Goal: Task Accomplishment & Management: Use online tool/utility

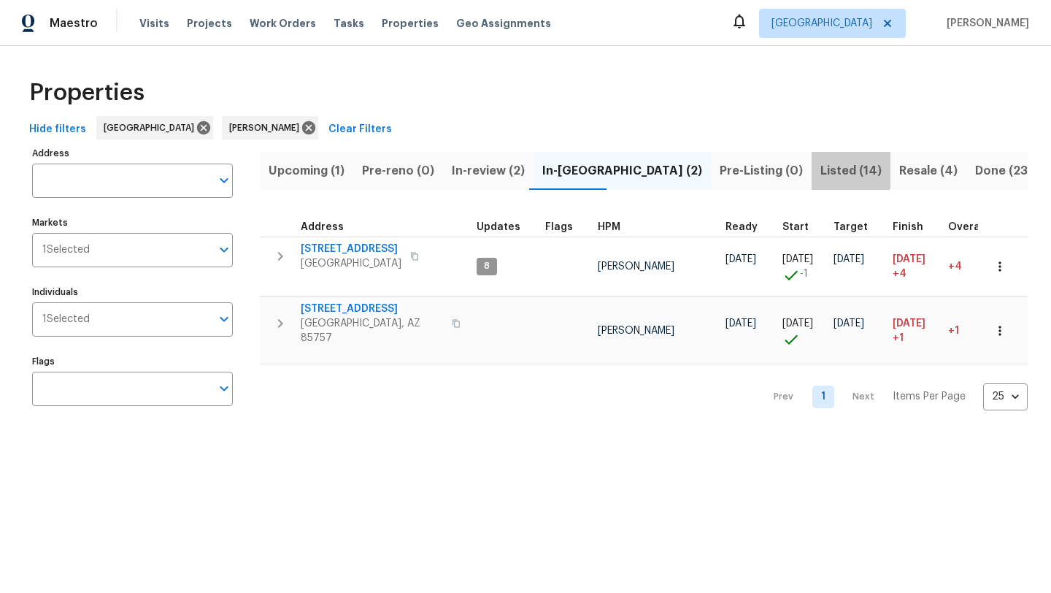
click at [821, 169] on span "Listed (14)" at bounding box center [851, 171] width 61 height 20
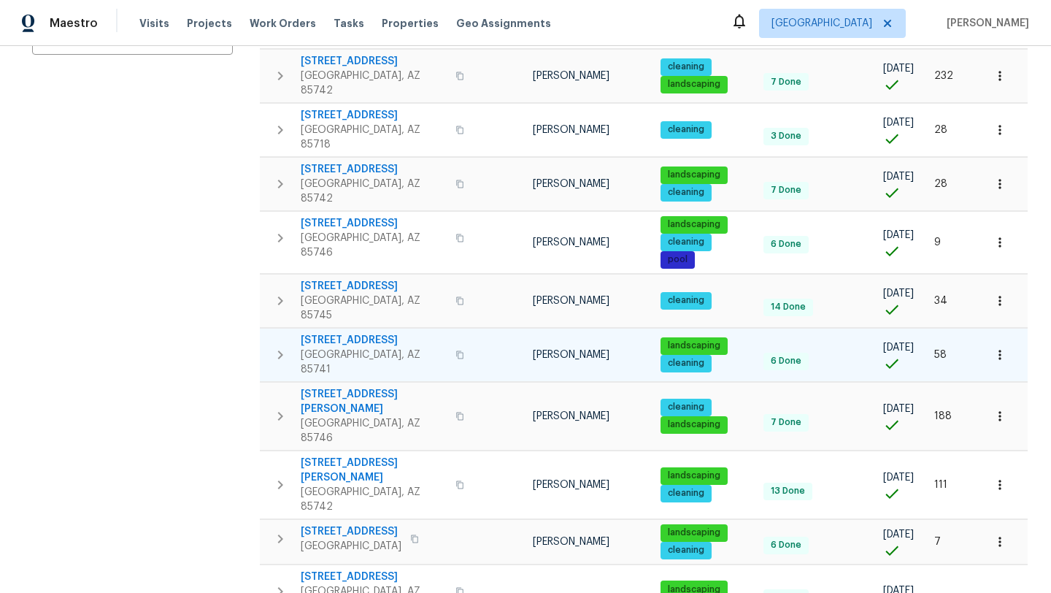
scroll to position [355, 0]
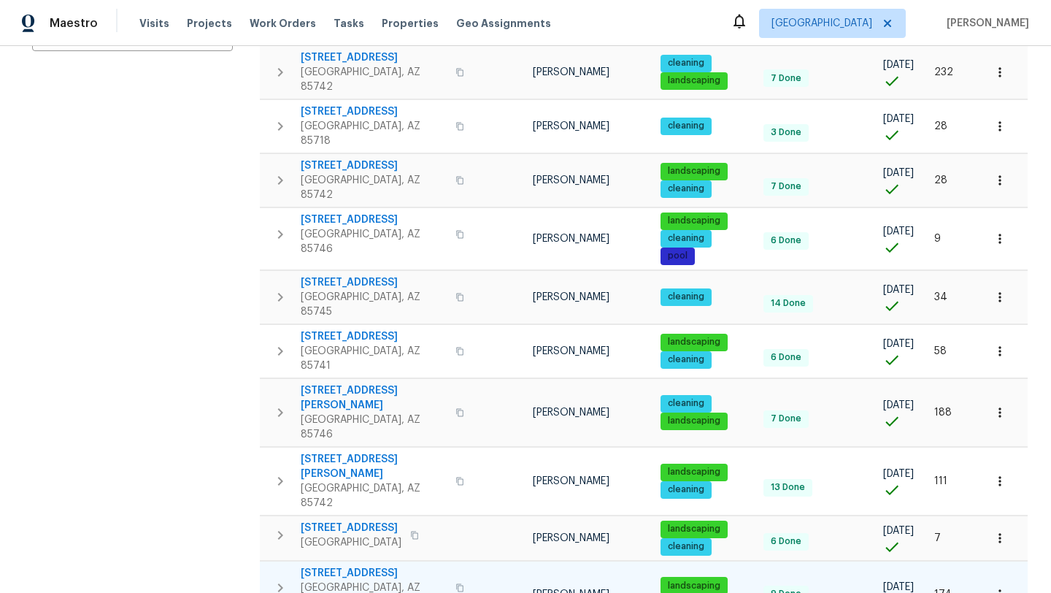
click at [335, 566] on span "[STREET_ADDRESS]" at bounding box center [374, 573] width 146 height 15
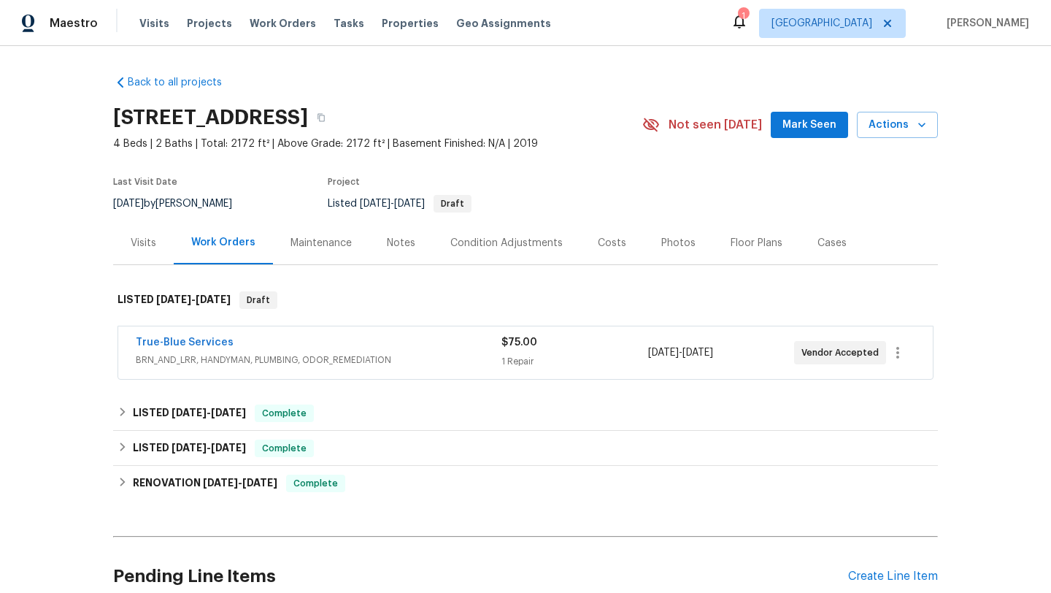
click at [377, 350] on div "True-Blue Services" at bounding box center [319, 344] width 366 height 18
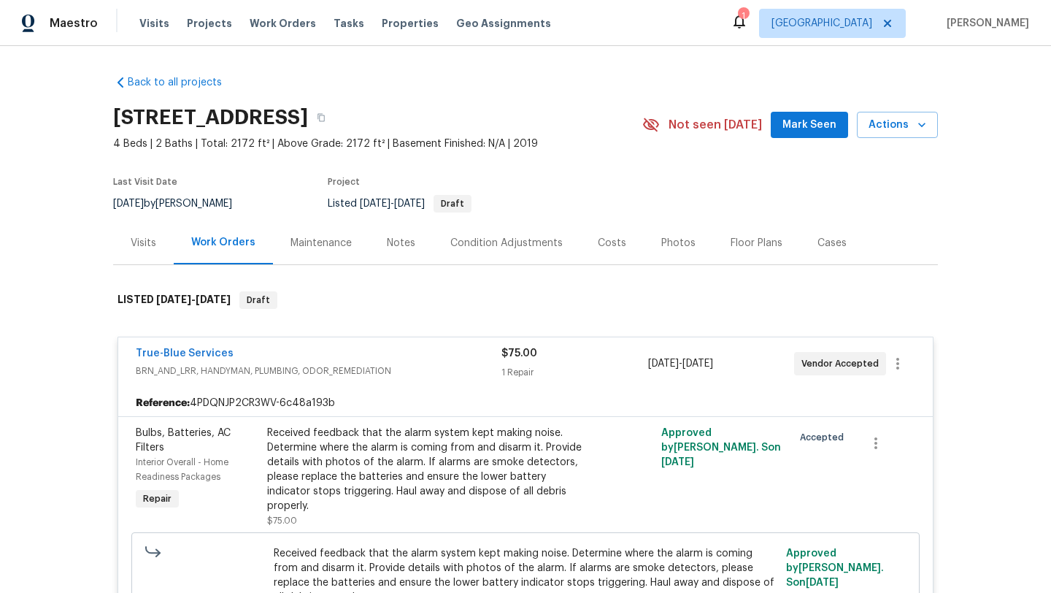
click at [528, 448] on div "Received feedback that the alarm system kept making noise. Determine where the …" at bounding box center [427, 470] width 320 height 88
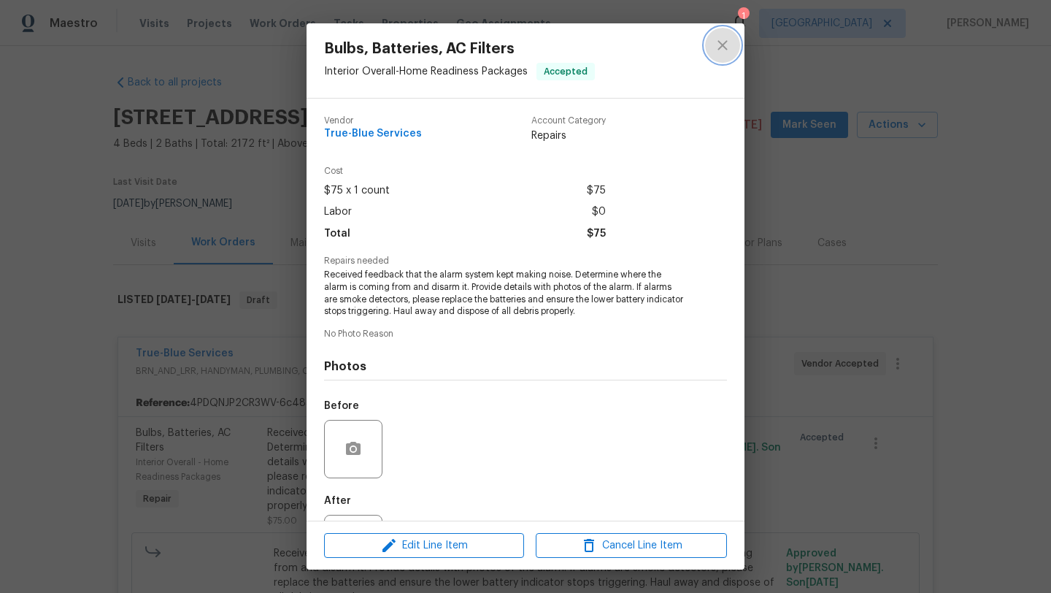
click at [720, 47] on icon "close" at bounding box center [722, 44] width 9 height 9
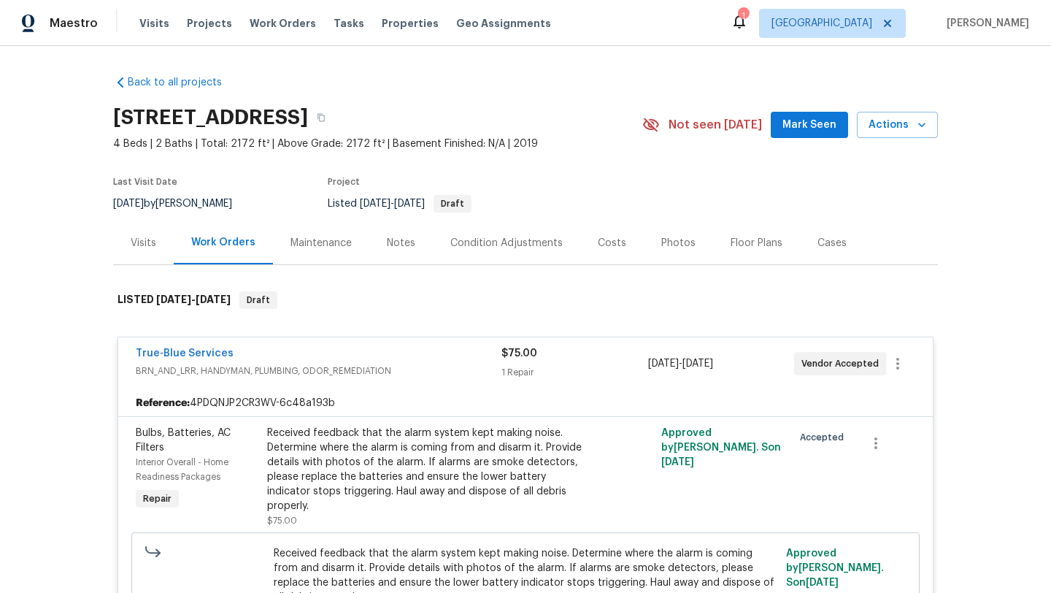
click at [694, 76] on div "Back to all projects 3522 W Ringtail Den Way, Tucson, AZ 85742 4 Beds | 2 Baths…" at bounding box center [525, 492] width 825 height 856
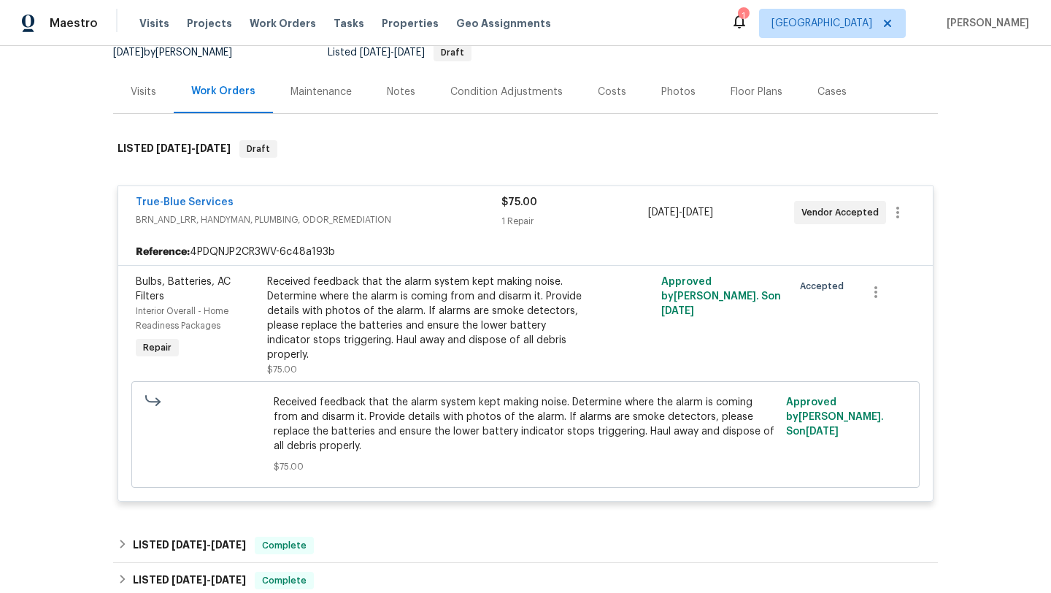
scroll to position [139, 0]
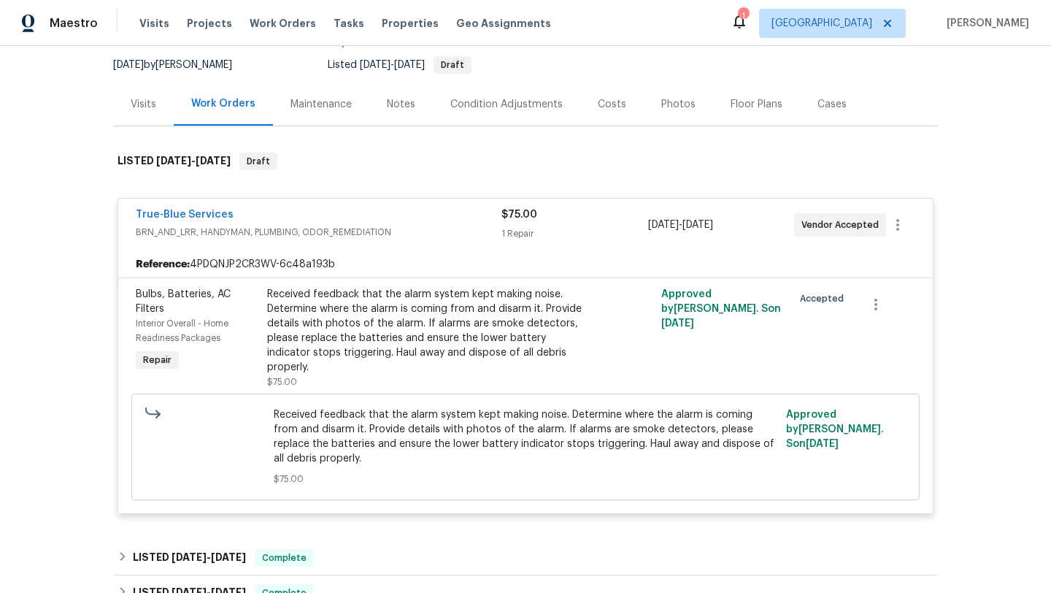
click at [416, 218] on div "True-Blue Services" at bounding box center [319, 216] width 366 height 18
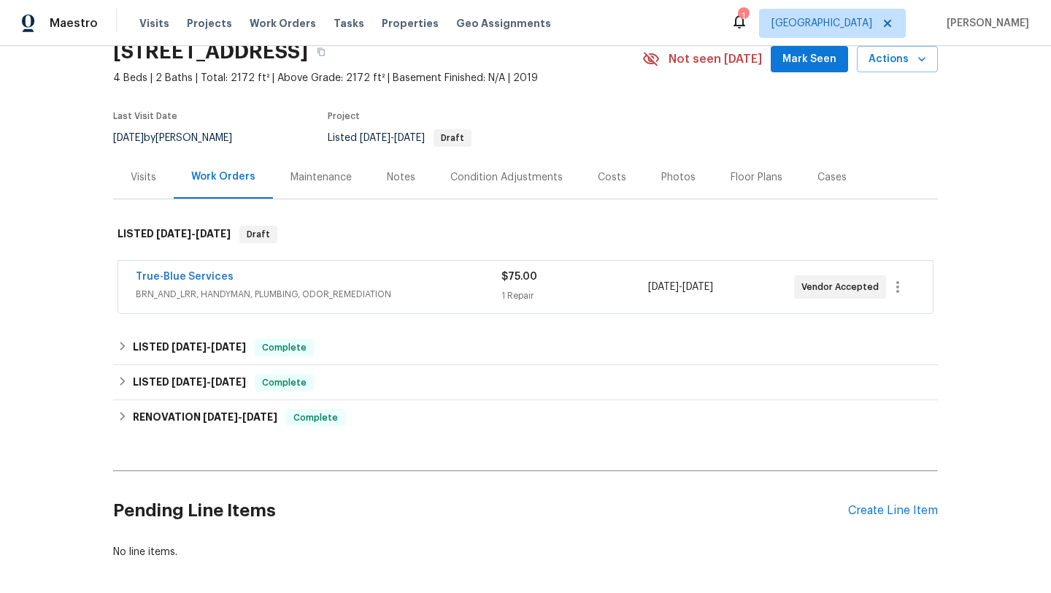
scroll to position [0, 0]
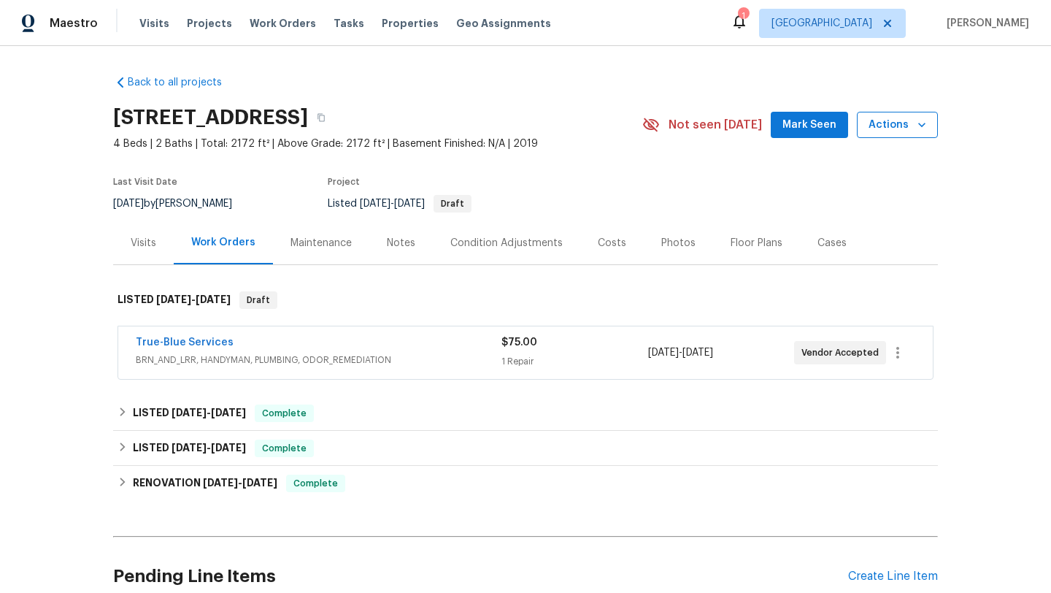
click at [902, 128] on span "Actions" at bounding box center [898, 125] width 58 height 18
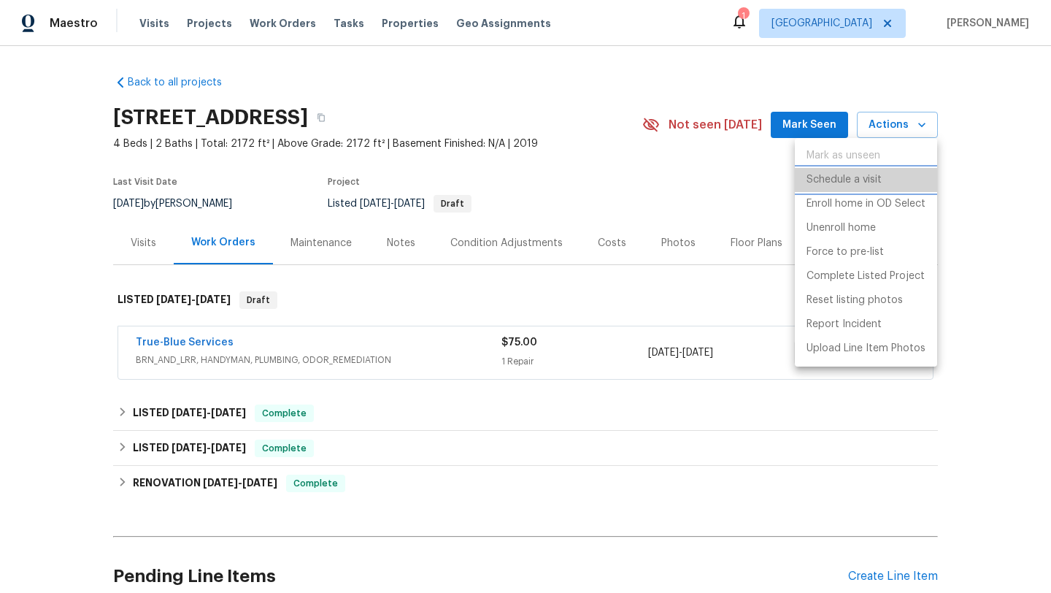
click at [874, 180] on p "Schedule a visit" at bounding box center [844, 179] width 75 height 15
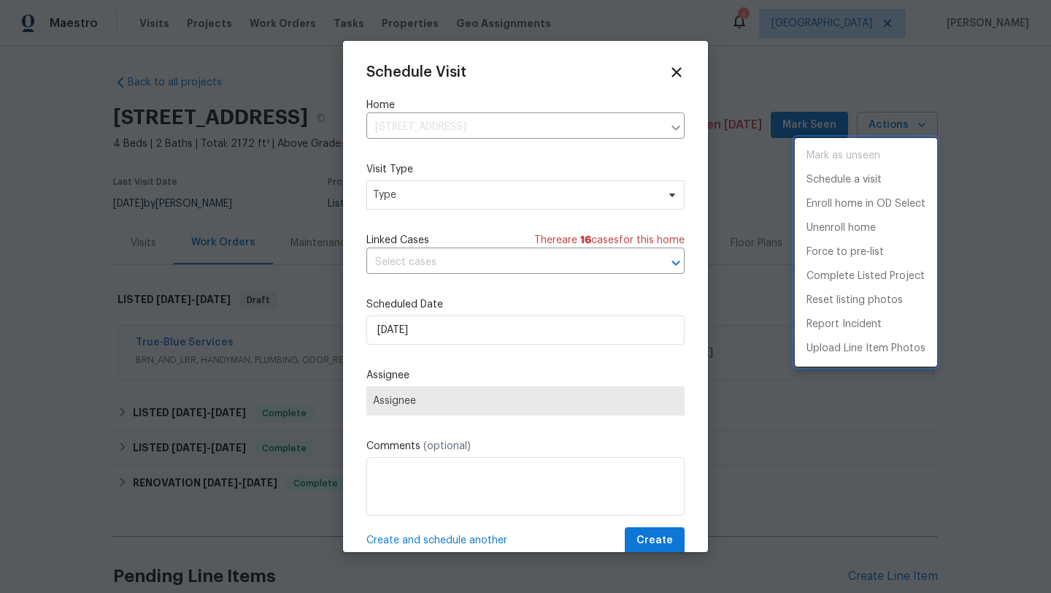
click at [504, 195] on div at bounding box center [525, 296] width 1051 height 593
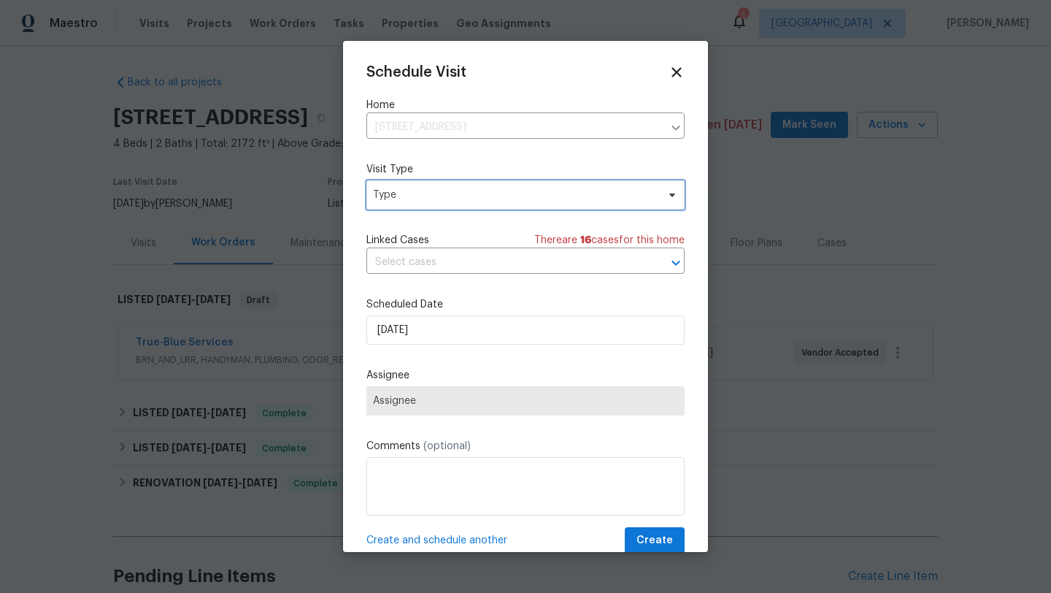
click at [504, 195] on span "Type" at bounding box center [515, 195] width 284 height 15
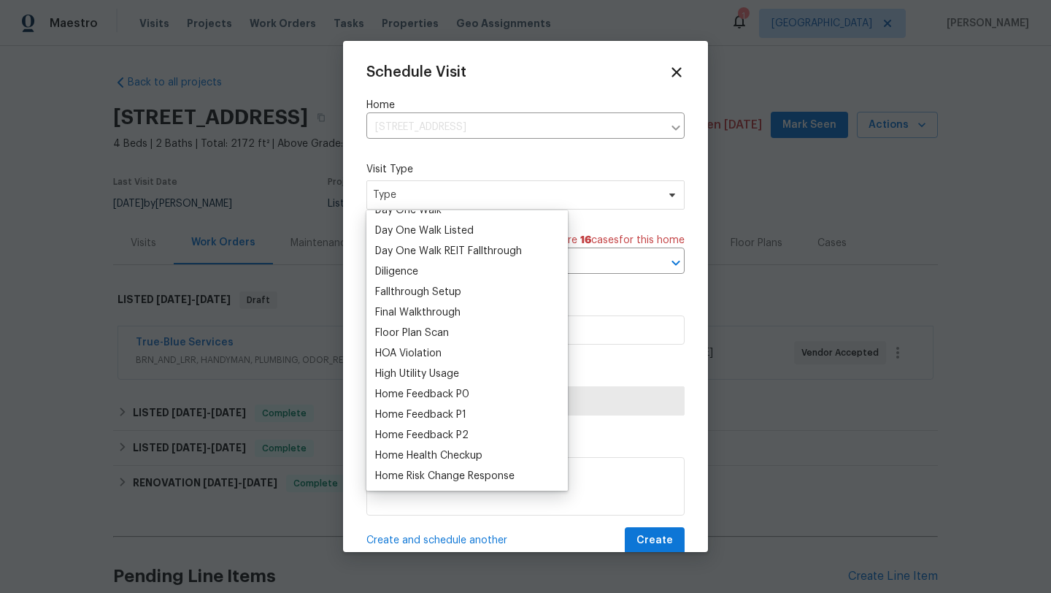
scroll to position [282, 0]
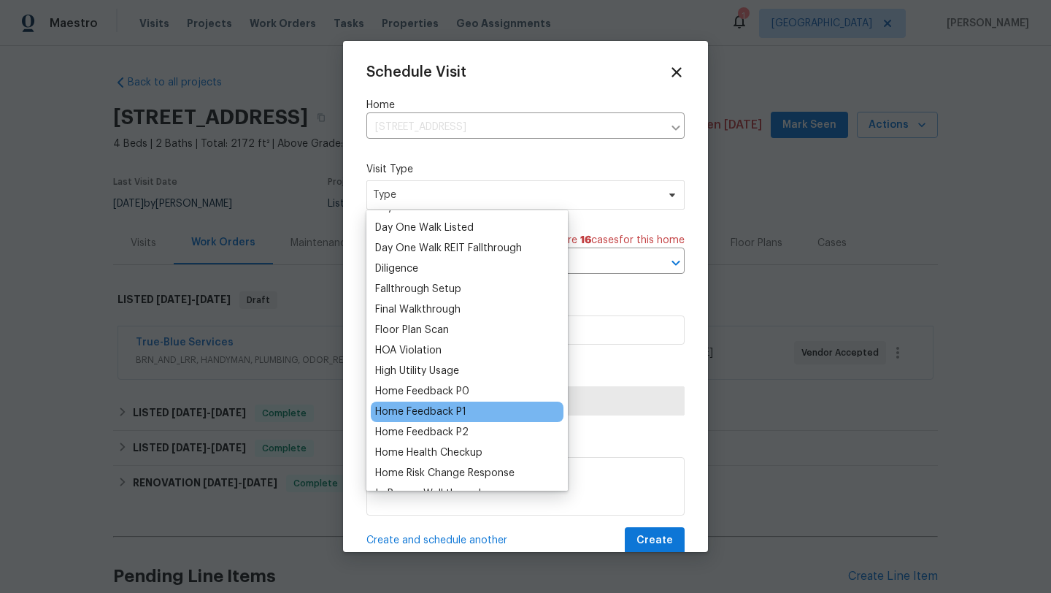
click at [450, 411] on div "Home Feedback P1" at bounding box center [420, 411] width 91 height 15
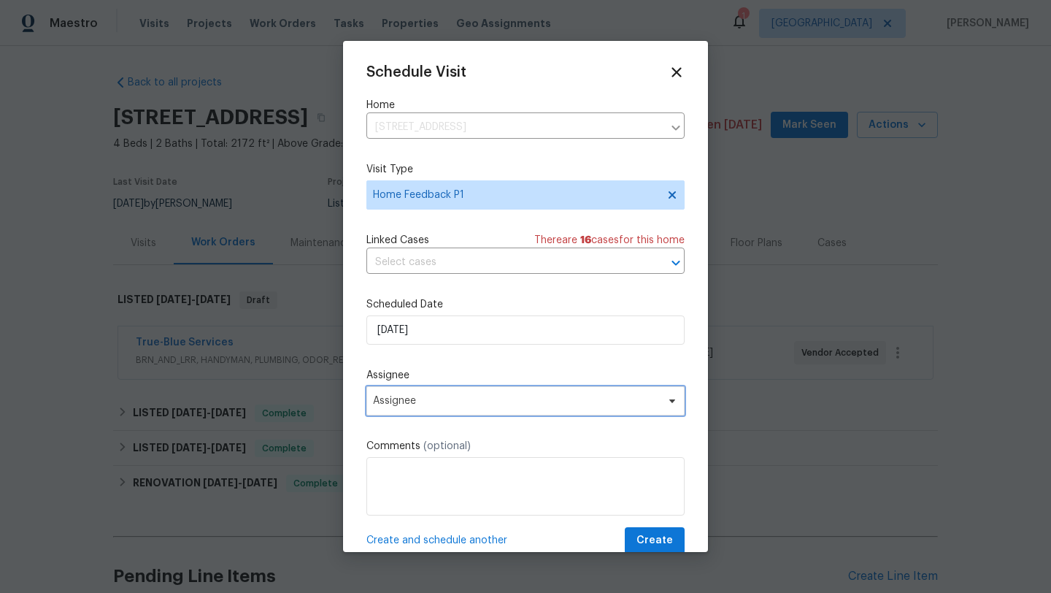
click at [468, 401] on span "Assignee" at bounding box center [516, 401] width 286 height 12
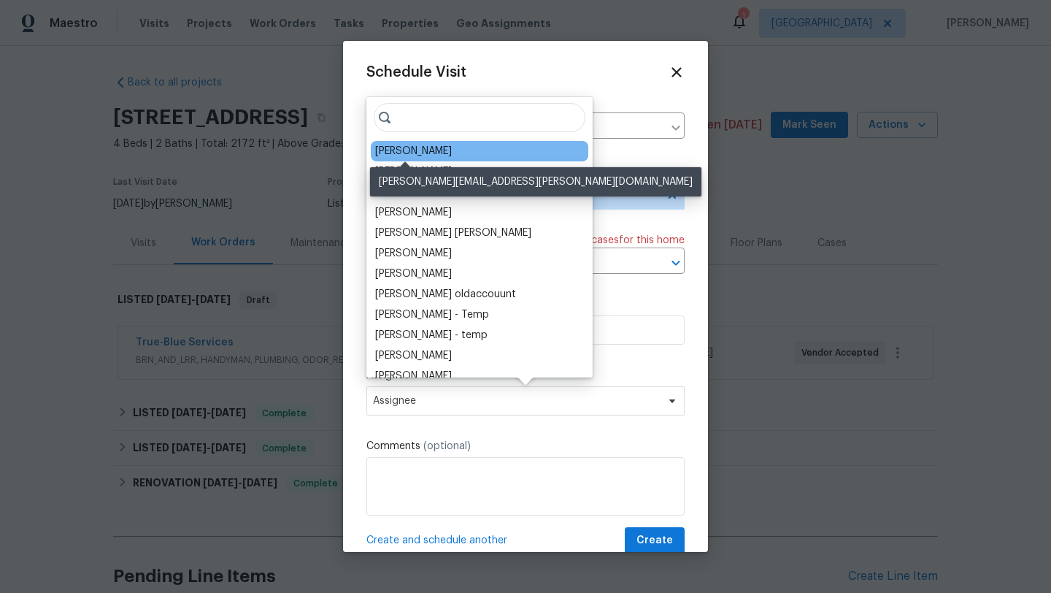
click at [427, 147] on div "[PERSON_NAME]" at bounding box center [413, 151] width 77 height 15
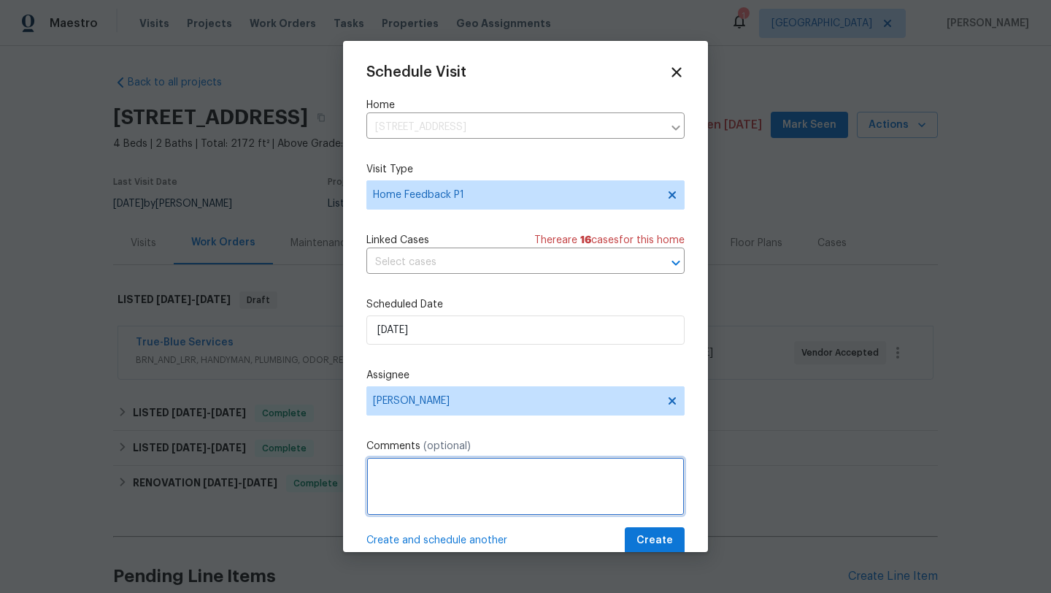
click at [566, 480] on textarea at bounding box center [525, 486] width 318 height 58
type textarea "Alarm"
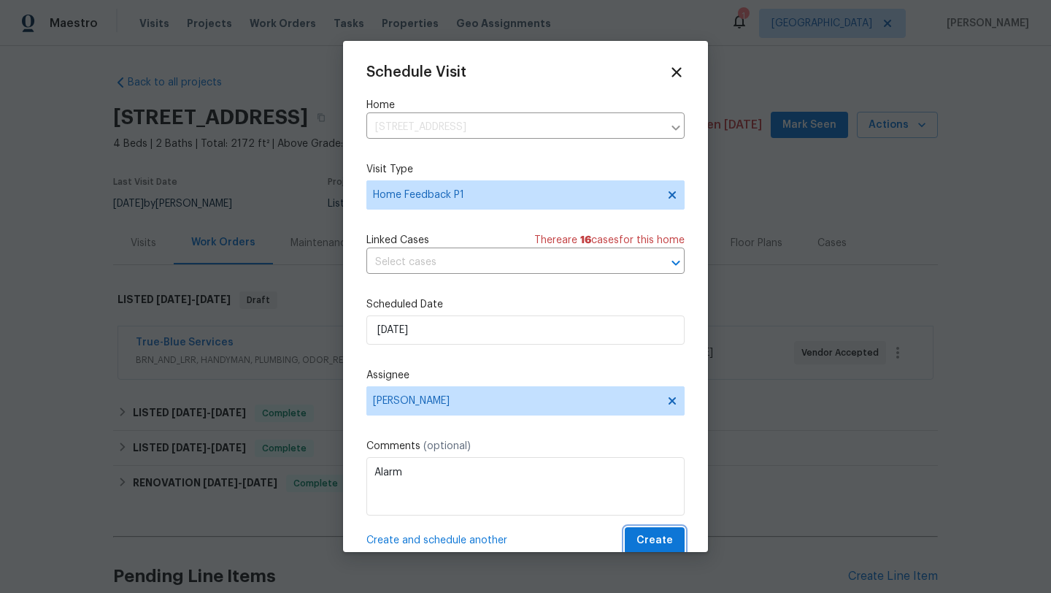
click at [674, 542] on button "Create" at bounding box center [655, 540] width 60 height 27
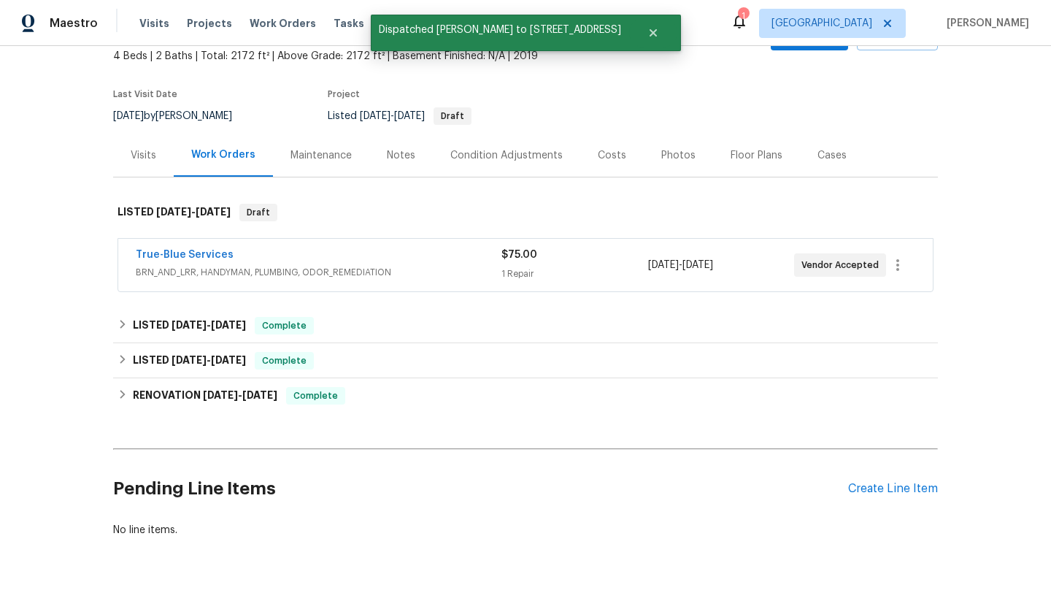
scroll to position [69, 0]
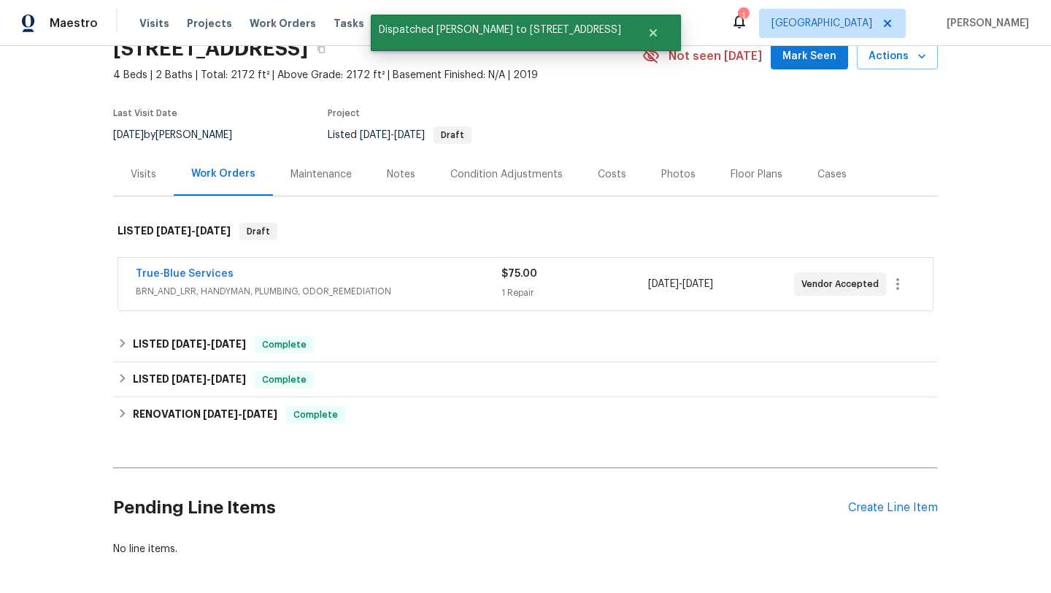
click at [307, 258] on div "True-Blue Services BRN_AND_LRR, HANDYMAN, PLUMBING, ODOR_REMEDIATION $75.00 1 R…" at bounding box center [525, 284] width 815 height 53
click at [335, 289] on span "BRN_AND_LRR, HANDYMAN, PLUMBING, ODOR_REMEDIATION" at bounding box center [319, 291] width 366 height 15
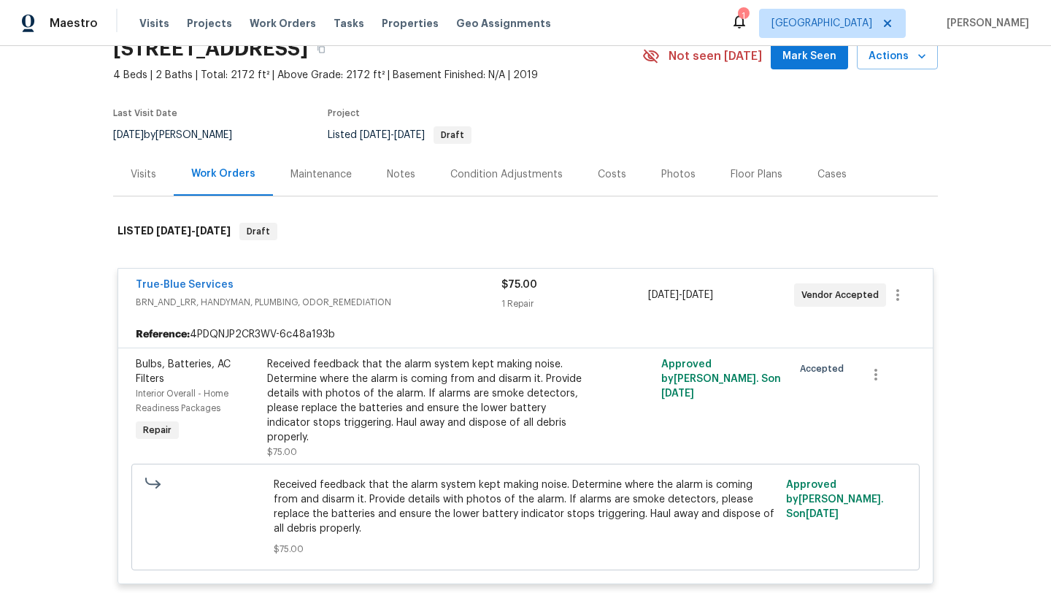
click at [335, 289] on div "True-Blue Services" at bounding box center [319, 286] width 366 height 18
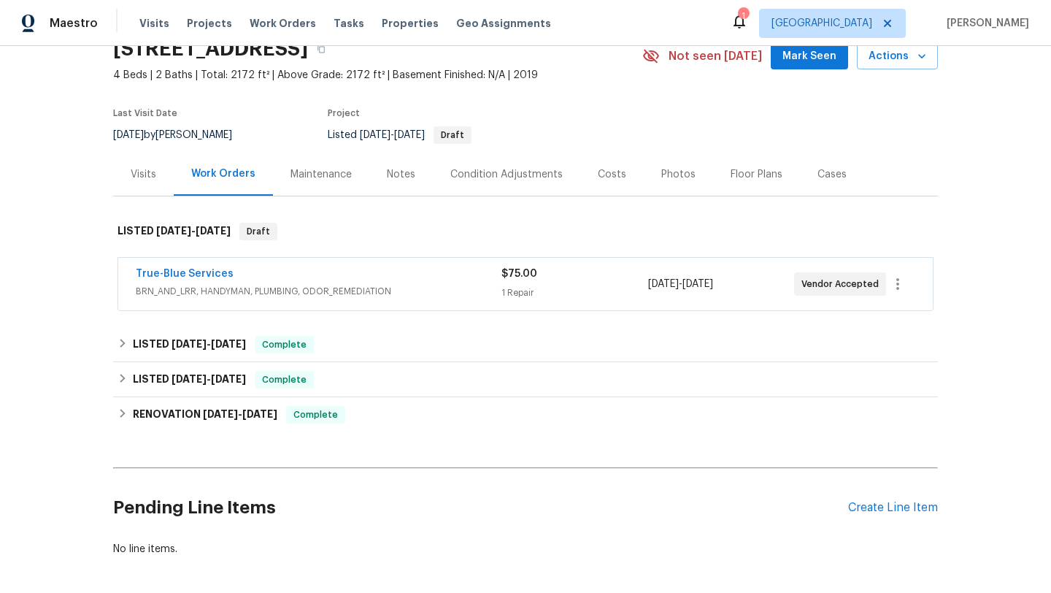
click at [968, 140] on div "Back to all projects 3522 W Ringtail Den Way, Tucson, AZ 85742 4 Beds | 2 Baths…" at bounding box center [525, 319] width 1051 height 547
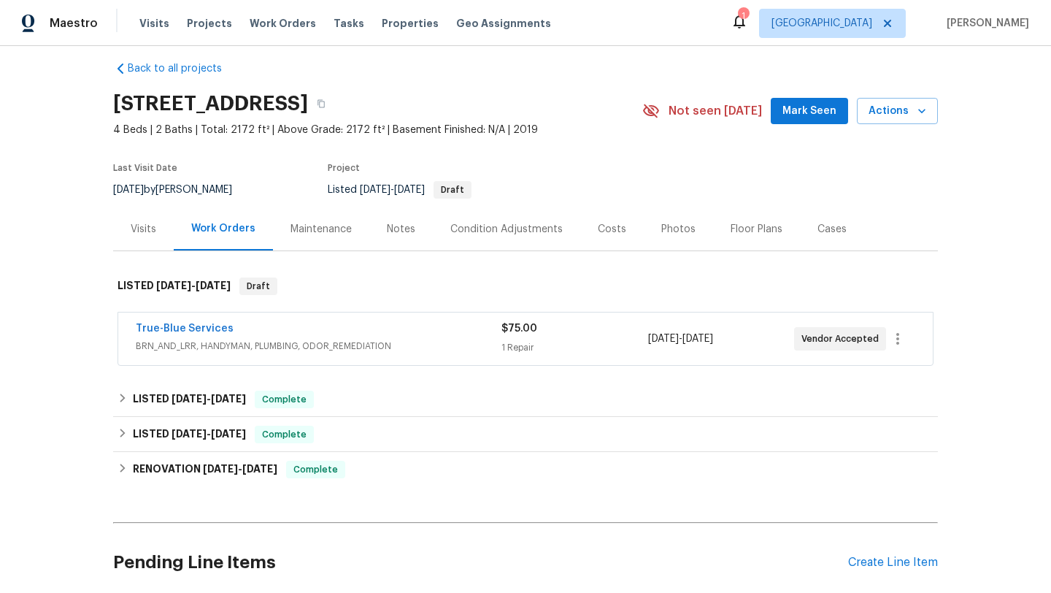
scroll to position [0, 0]
